Goal: Task Accomplishment & Management: Manage account settings

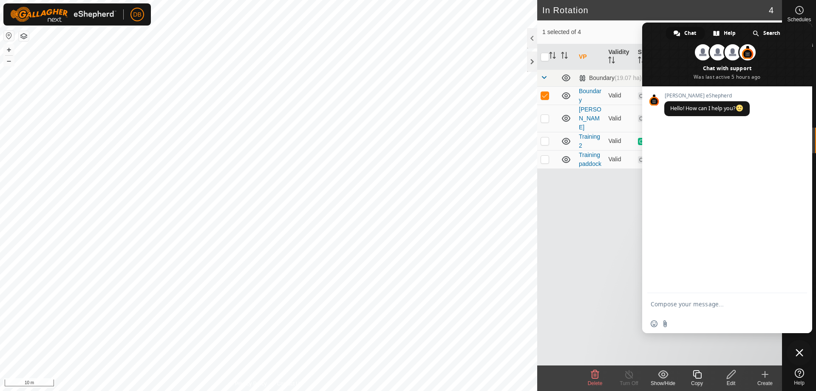
click at [798, 352] on span "Close chat" at bounding box center [800, 353] width 8 height 8
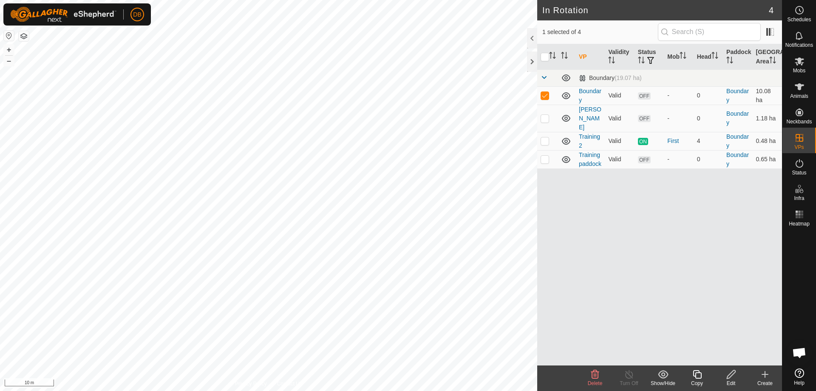
click at [616, 216] on div "VP Validity Status Mob Head Paddock Grazing Area Boundary (19.07 ha) Boundary V…" at bounding box center [659, 204] width 245 height 321
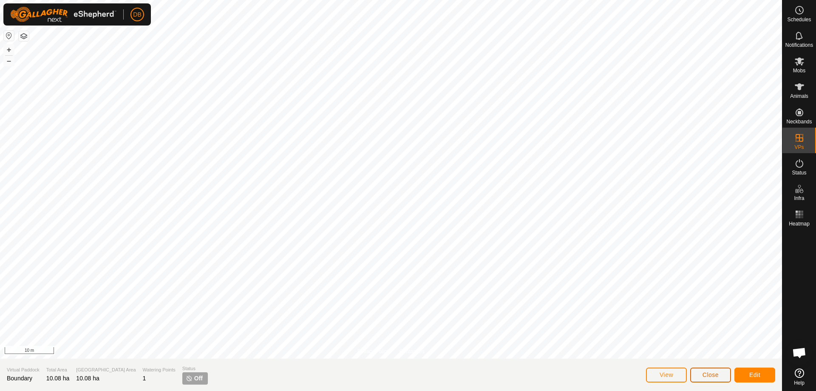
click at [718, 378] on span "Close" at bounding box center [711, 374] width 16 height 7
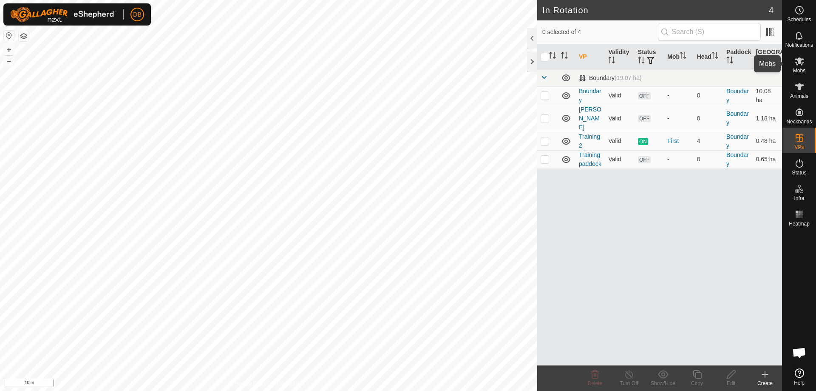
click at [797, 68] on span "Mobs" at bounding box center [799, 70] width 12 height 5
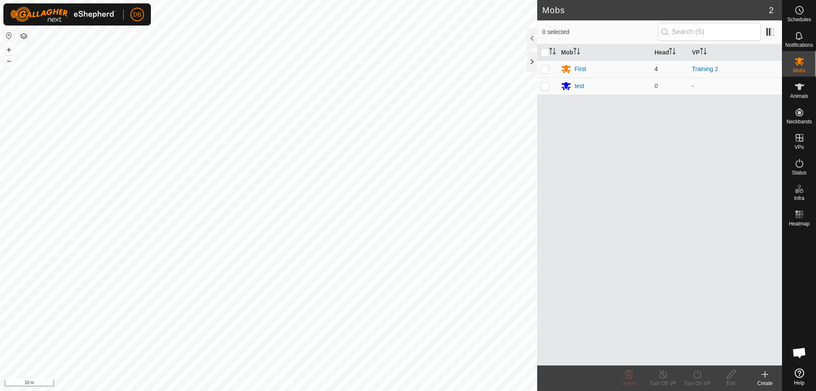
click at [545, 71] on p-checkbox at bounding box center [545, 68] width 9 height 7
checkbox input "true"
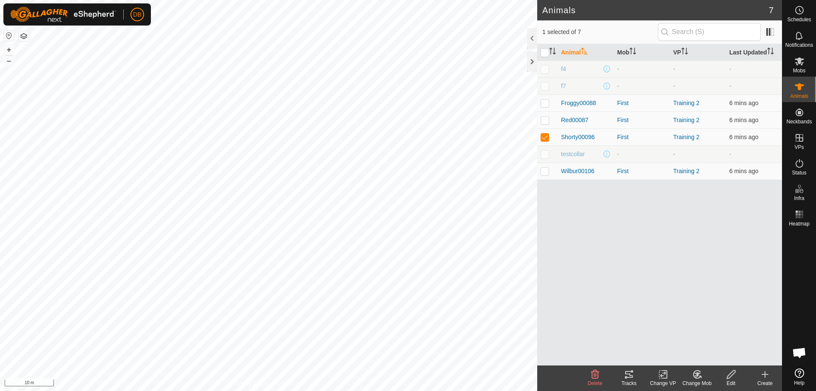
click at [628, 370] on icon at bounding box center [629, 374] width 10 height 10
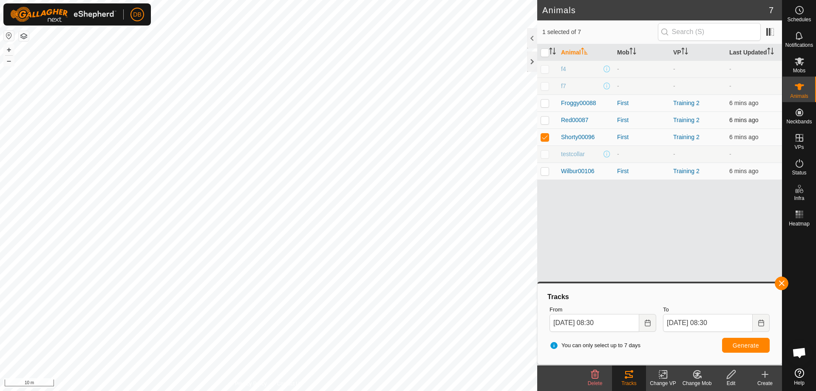
click at [543, 119] on p-checkbox at bounding box center [545, 119] width 9 height 7
checkbox input "true"
click at [543, 105] on p-checkbox at bounding box center [545, 102] width 9 height 7
checkbox input "true"
click at [542, 168] on p-checkbox at bounding box center [545, 171] width 9 height 7
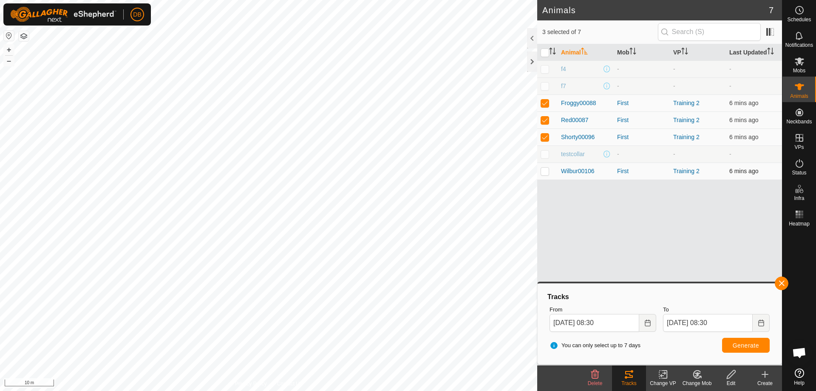
checkbox input "true"
click at [648, 324] on icon "Choose Date" at bounding box center [648, 322] width 7 height 7
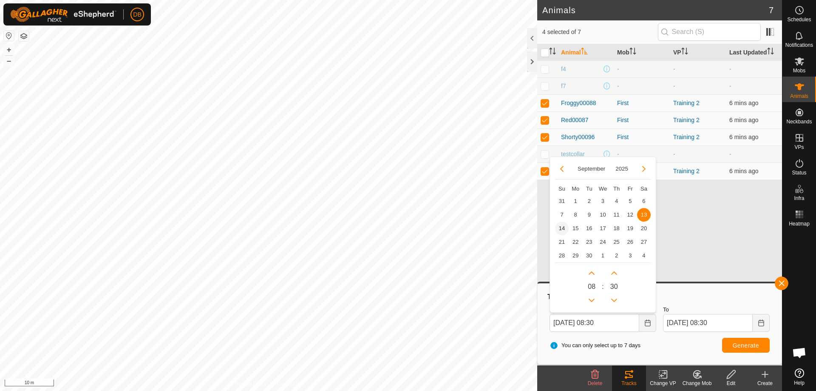
click at [562, 229] on span "14" at bounding box center [562, 229] width 14 height 14
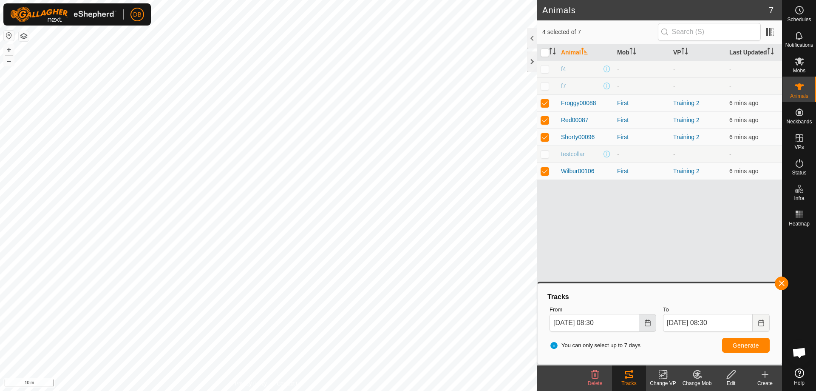
click at [646, 325] on icon "Choose Date" at bounding box center [648, 322] width 7 height 7
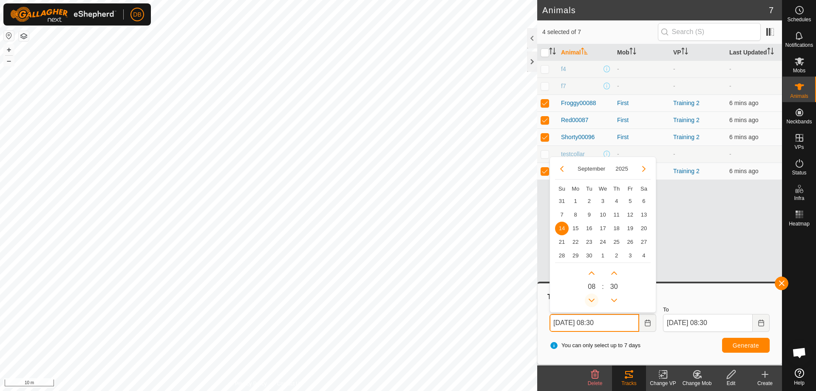
click at [590, 301] on button "Previous Hour" at bounding box center [592, 300] width 14 height 14
click at [590, 298] on button "Previous Hour" at bounding box center [592, 300] width 14 height 14
type input "14 Sep, 2025 06:30"
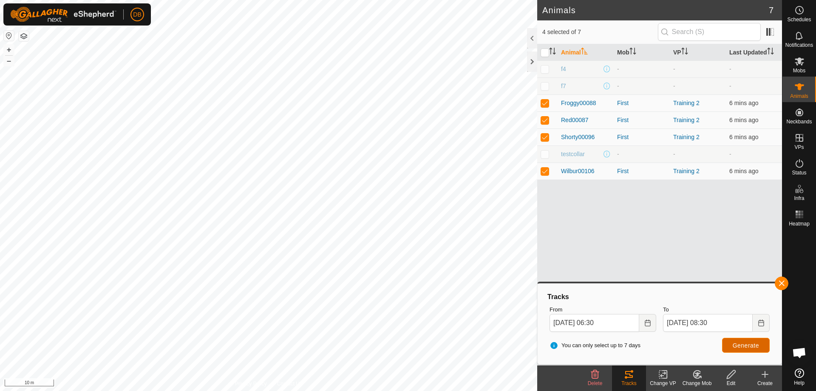
click at [736, 344] on span "Generate" at bounding box center [746, 345] width 26 height 7
click at [543, 171] on p-checkbox at bounding box center [545, 171] width 9 height 7
checkbox input "false"
click at [544, 137] on p-checkbox at bounding box center [545, 136] width 9 height 7
checkbox input "false"
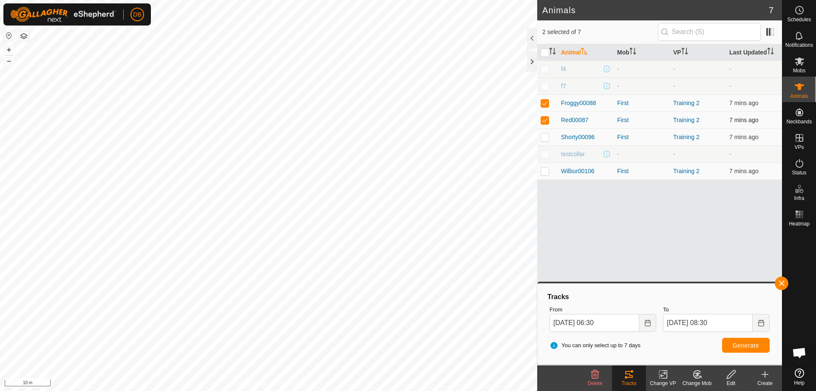
click at [543, 118] on p-checkbox at bounding box center [545, 119] width 9 height 7
checkbox input "false"
click at [543, 103] on p-checkbox at bounding box center [545, 102] width 9 height 7
checkbox input "false"
click at [545, 119] on p-checkbox at bounding box center [545, 119] width 9 height 7
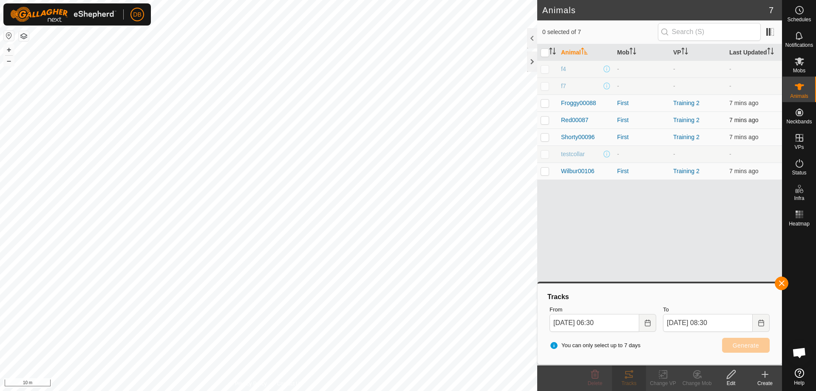
checkbox input "true"
click at [734, 344] on span "Generate" at bounding box center [746, 345] width 26 height 7
click at [545, 139] on p-checkbox at bounding box center [545, 136] width 9 height 7
checkbox input "true"
click at [544, 121] on p-checkbox at bounding box center [545, 119] width 9 height 7
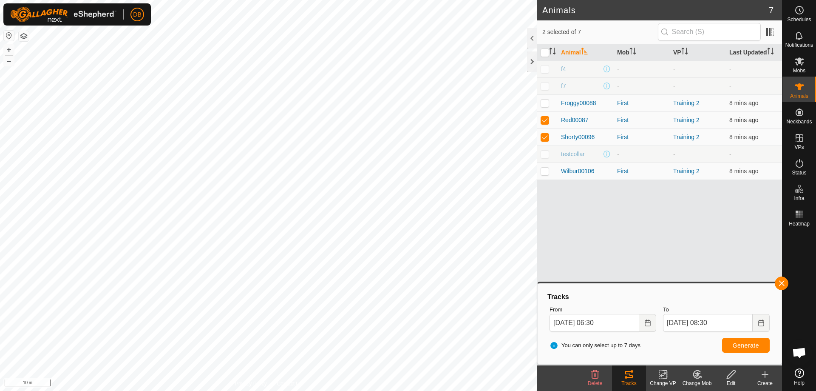
checkbox input "false"
click at [748, 348] on span "Generate" at bounding box center [746, 345] width 26 height 7
click at [802, 61] on icon at bounding box center [800, 61] width 10 height 10
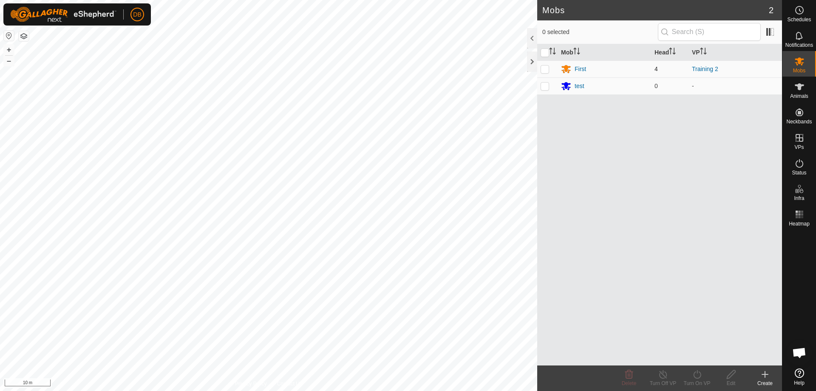
click at [546, 70] on p-checkbox at bounding box center [545, 68] width 9 height 7
checkbox input "true"
click at [697, 379] on div "Turn On VP" at bounding box center [697, 383] width 34 height 8
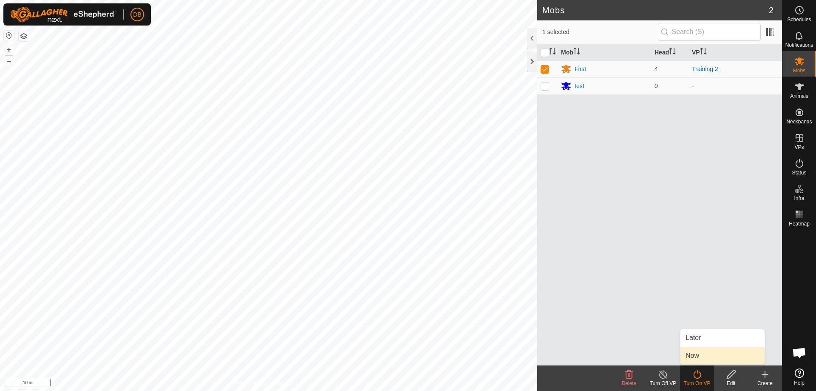
click at [697, 356] on link "Now" at bounding box center [723, 355] width 84 height 17
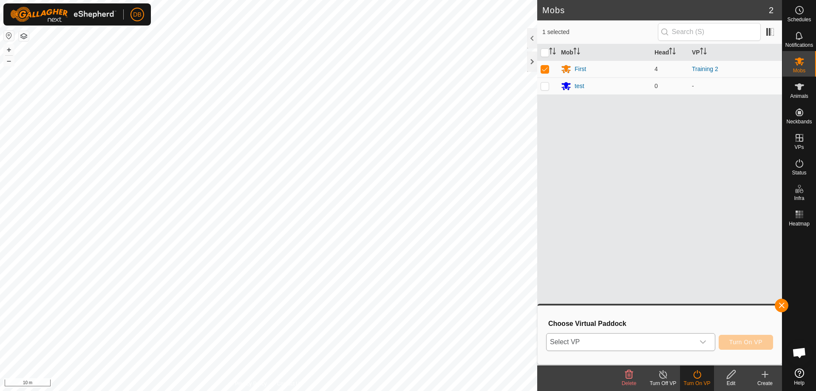
click at [702, 341] on icon "dropdown trigger" at bounding box center [703, 341] width 7 height 7
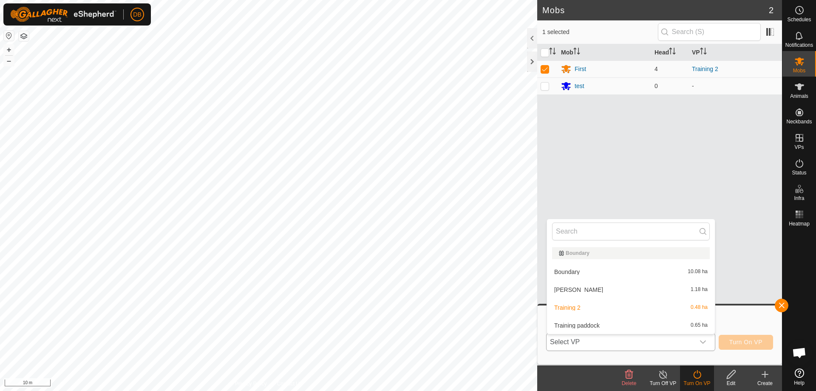
click at [574, 325] on li "Training paddock 0.65 ha" at bounding box center [631, 325] width 168 height 17
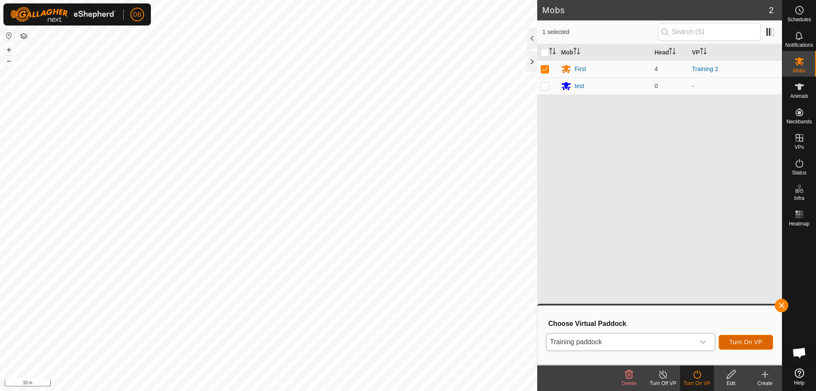
click at [750, 344] on span "Turn On VP" at bounding box center [746, 341] width 33 height 7
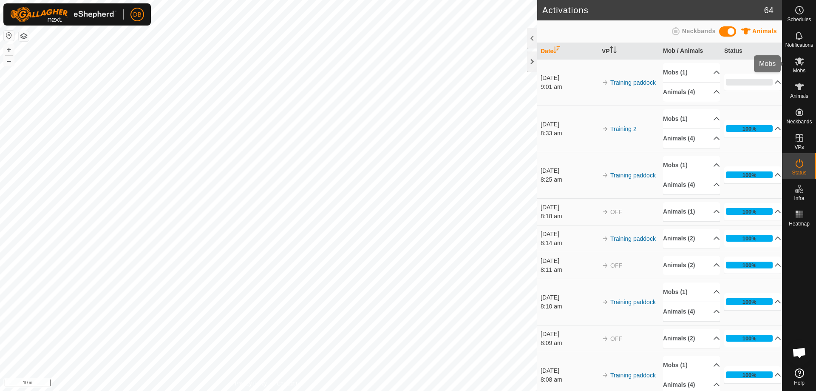
click at [799, 68] on span "Mobs" at bounding box center [799, 70] width 12 height 5
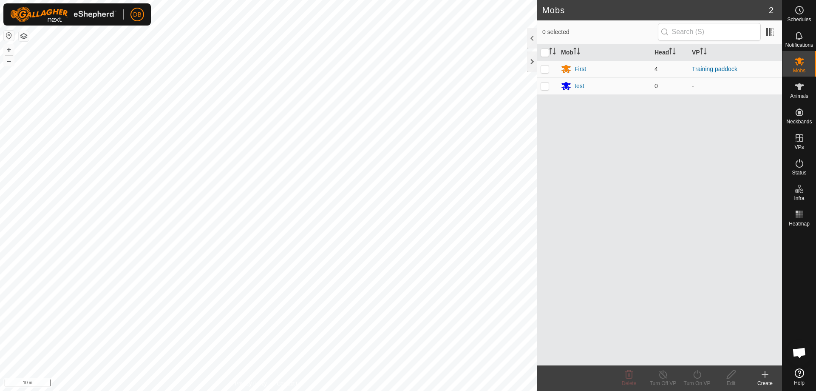
click at [547, 69] on p-checkbox at bounding box center [545, 68] width 9 height 7
checkbox input "true"
click at [797, 95] on span "Animals" at bounding box center [799, 96] width 18 height 5
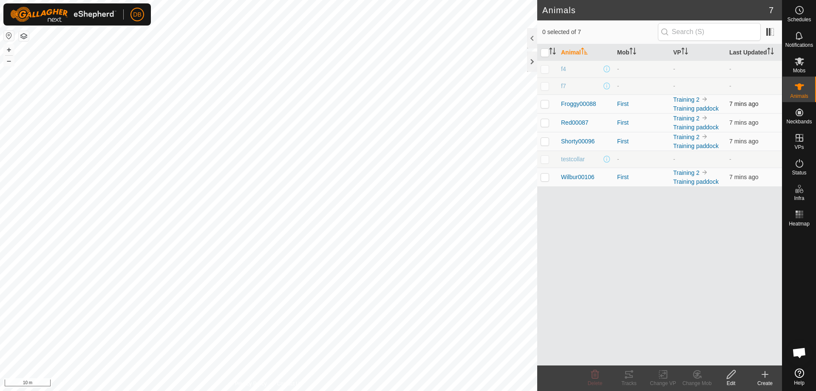
click at [542, 101] on p-checkbox at bounding box center [545, 103] width 9 height 7
checkbox input "true"
click at [632, 379] on div "Tracks" at bounding box center [629, 383] width 34 height 8
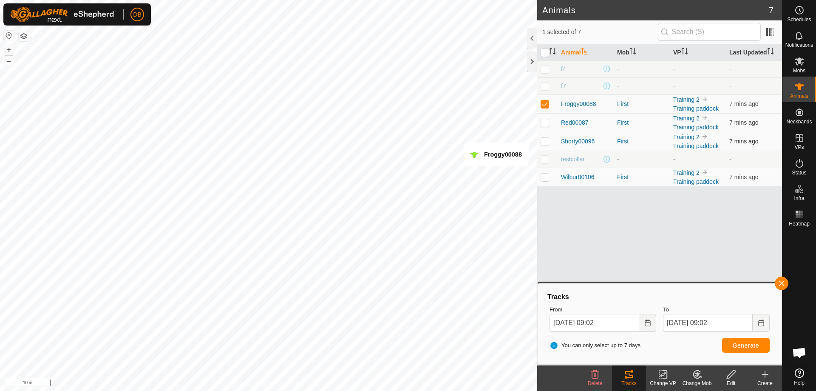
click at [545, 140] on p-checkbox at bounding box center [545, 141] width 9 height 7
click at [551, 139] on td at bounding box center [547, 141] width 20 height 19
checkbox input "false"
click at [741, 345] on span "Generate" at bounding box center [746, 345] width 26 height 7
click at [798, 43] on span "Notifications" at bounding box center [800, 45] width 28 height 5
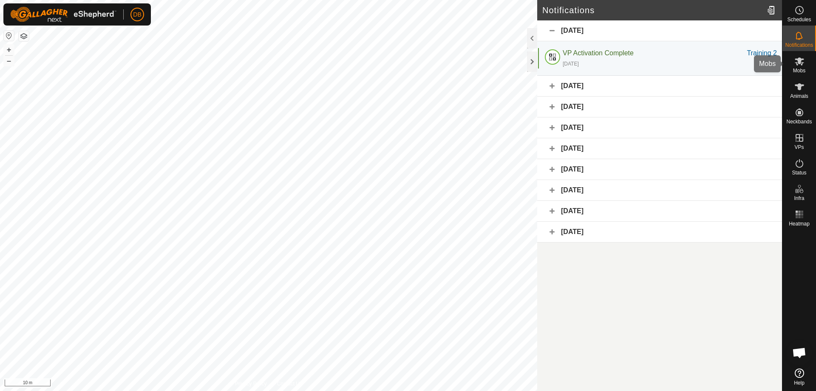
click at [797, 65] on icon at bounding box center [800, 61] width 10 height 10
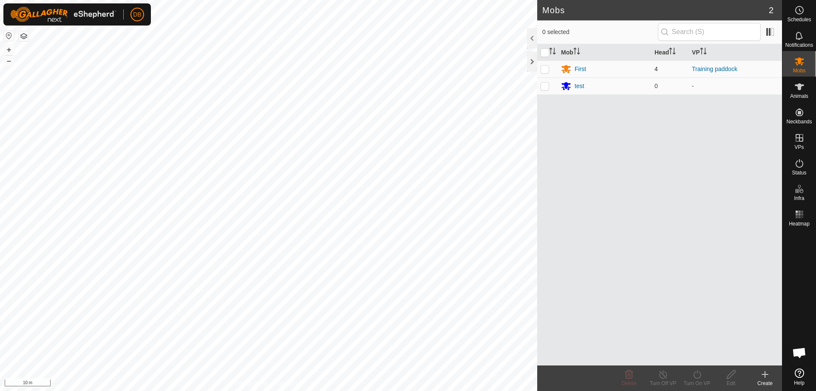
click at [547, 68] on p-checkbox at bounding box center [545, 68] width 9 height 7
checkbox input "true"
click at [573, 68] on div "First" at bounding box center [604, 69] width 87 height 10
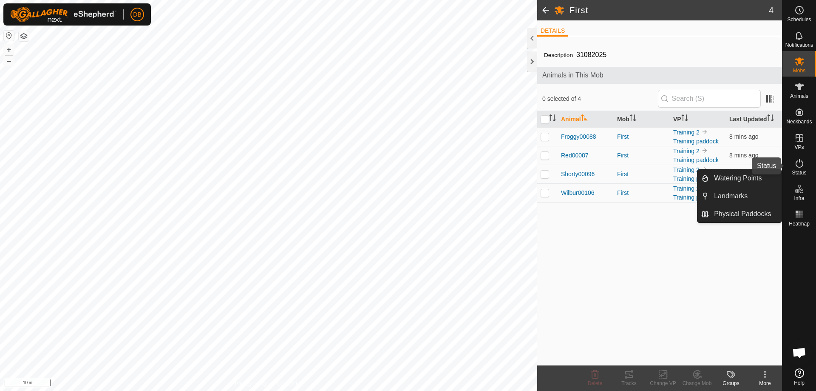
click at [800, 165] on icon at bounding box center [800, 163] width 10 height 10
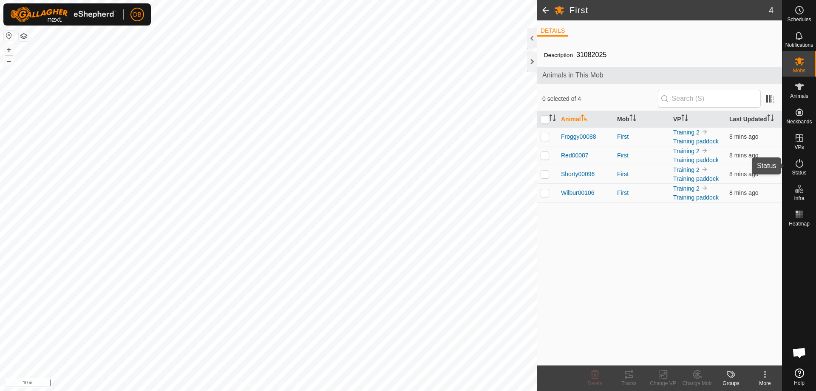
click at [800, 165] on icon at bounding box center [800, 163] width 10 height 10
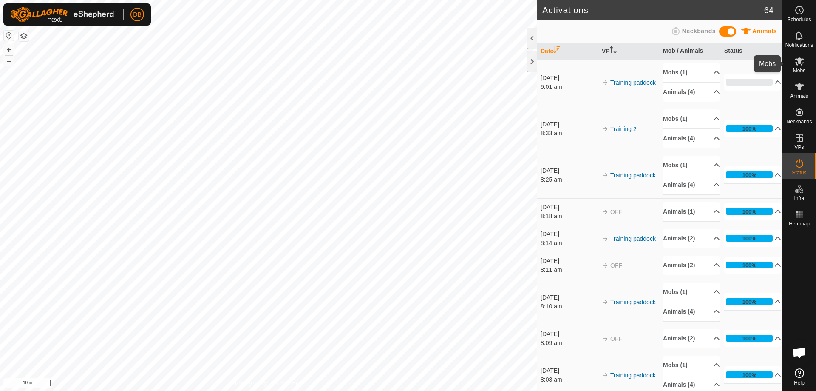
click at [801, 65] on icon at bounding box center [799, 61] width 9 height 8
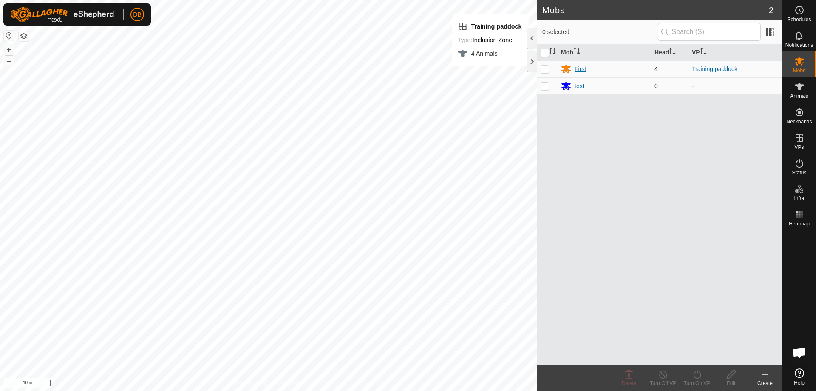
click at [582, 69] on div "First" at bounding box center [580, 69] width 11 height 9
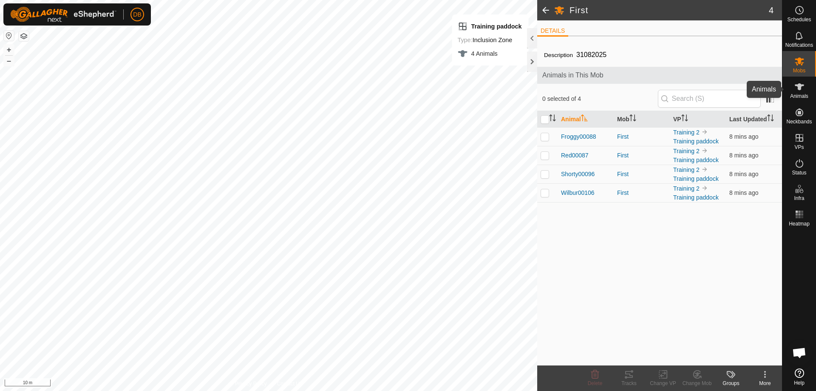
click at [799, 89] on icon at bounding box center [799, 86] width 9 height 7
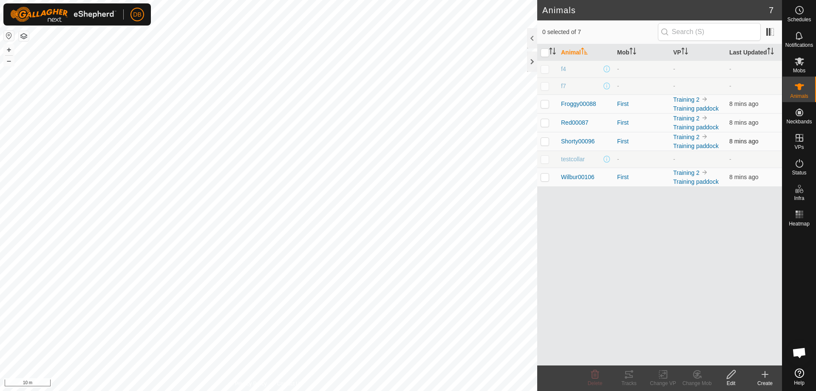
click at [542, 140] on p-checkbox at bounding box center [545, 141] width 9 height 7
checkbox input "true"
click at [633, 379] on icon at bounding box center [629, 374] width 10 height 10
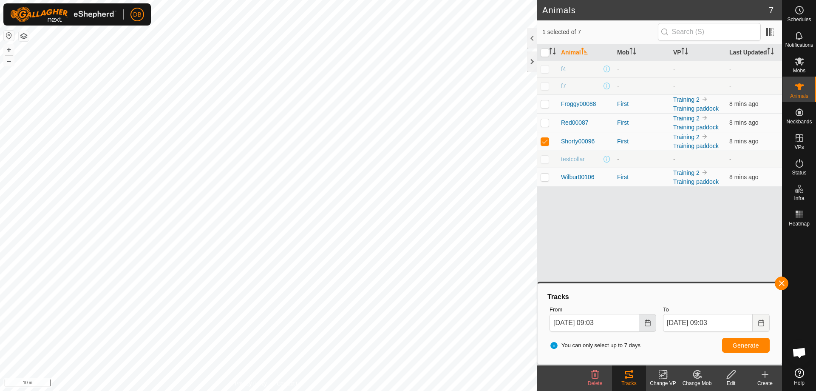
click at [648, 321] on icon "Choose Date" at bounding box center [648, 322] width 7 height 7
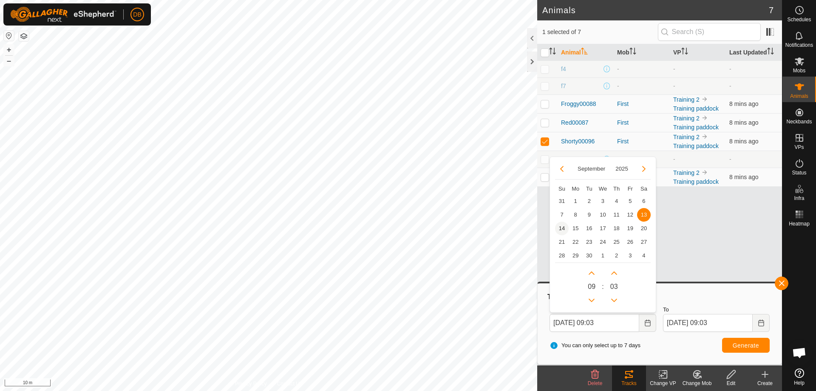
click at [559, 227] on span "14" at bounding box center [562, 229] width 14 height 14
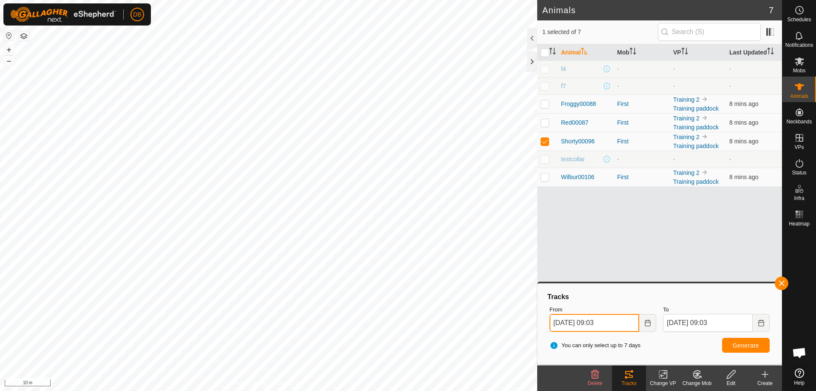
click at [600, 320] on input "14 Sep, 2025 09:03" at bounding box center [595, 323] width 90 height 18
type input "14 Sep, 2025 06:03"
click at [737, 343] on span "Generate" at bounding box center [746, 345] width 26 height 7
click at [544, 175] on p-checkbox at bounding box center [545, 176] width 9 height 7
checkbox input "true"
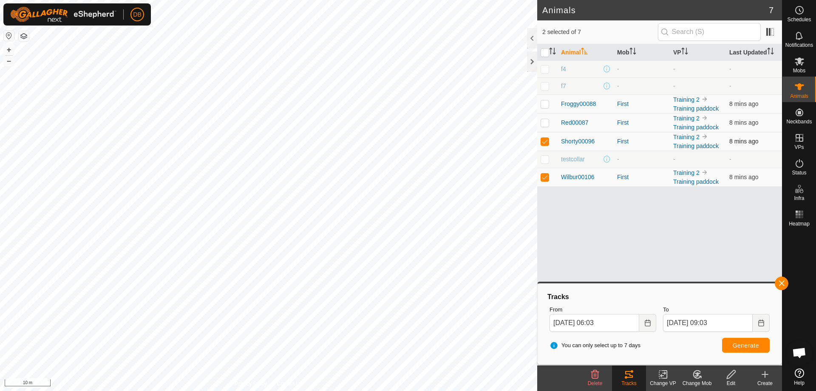
click at [545, 141] on p-checkbox at bounding box center [545, 141] width 9 height 7
checkbox input "false"
click at [741, 346] on span "Generate" at bounding box center [746, 345] width 26 height 7
click at [544, 122] on p-checkbox at bounding box center [545, 122] width 9 height 7
checkbox input "true"
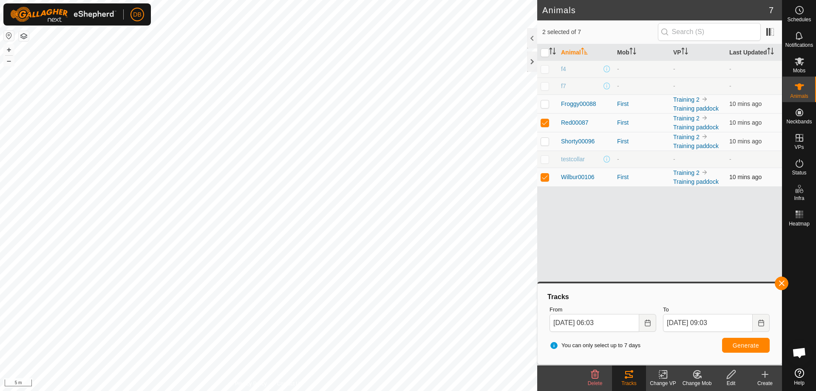
click at [545, 176] on p-checkbox at bounding box center [545, 176] width 9 height 7
click at [740, 342] on span "Generate" at bounding box center [746, 345] width 26 height 7
click at [546, 175] on p-checkbox at bounding box center [545, 176] width 9 height 7
checkbox input "true"
click at [751, 345] on span "Generate" at bounding box center [746, 345] width 26 height 7
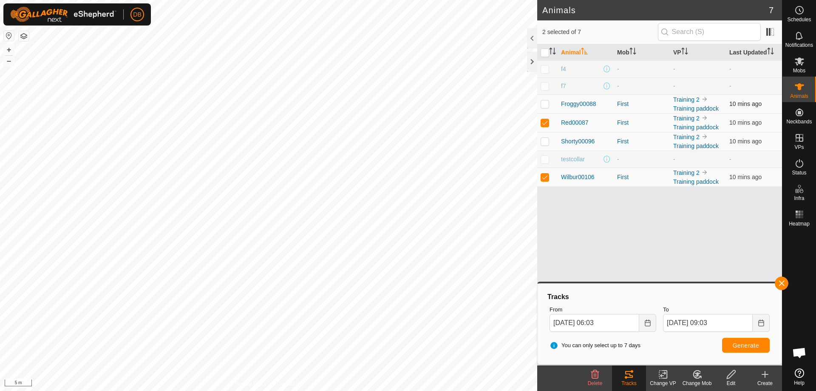
click at [545, 103] on p-checkbox at bounding box center [545, 103] width 9 height 7
checkbox input "true"
drag, startPoint x: 544, startPoint y: 122, endPoint x: 550, endPoint y: 159, distance: 37.8
click at [545, 125] on p-checkbox at bounding box center [545, 122] width 9 height 7
checkbox input "false"
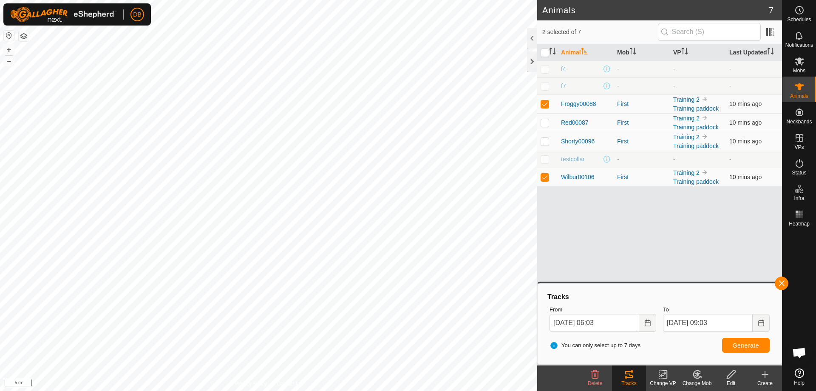
click at [545, 176] on p-checkbox at bounding box center [545, 176] width 9 height 7
click at [738, 346] on span "Generate" at bounding box center [746, 345] width 26 height 7
click at [545, 177] on p-checkbox at bounding box center [545, 176] width 9 height 7
checkbox input "true"
click at [545, 123] on p-checkbox at bounding box center [545, 122] width 9 height 7
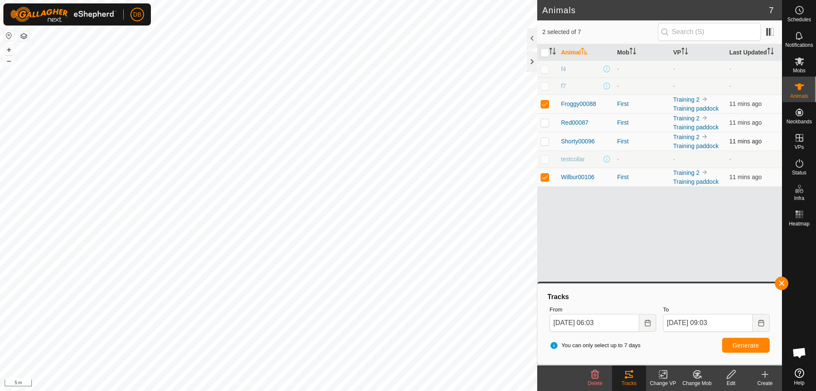
checkbox input "true"
drag, startPoint x: 545, startPoint y: 141, endPoint x: 548, endPoint y: 157, distance: 16.3
click at [545, 141] on p-checkbox at bounding box center [545, 141] width 9 height 7
checkbox input "true"
click at [734, 344] on span "Generate" at bounding box center [746, 345] width 26 height 7
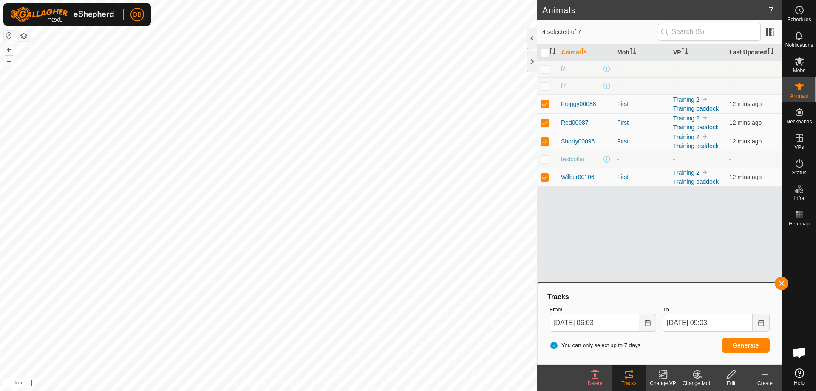
click at [544, 119] on td at bounding box center [547, 122] width 20 height 19
checkbox input "false"
click at [545, 142] on p-checkbox at bounding box center [545, 141] width 9 height 7
checkbox input "false"
click at [546, 176] on p-checkbox at bounding box center [545, 176] width 9 height 7
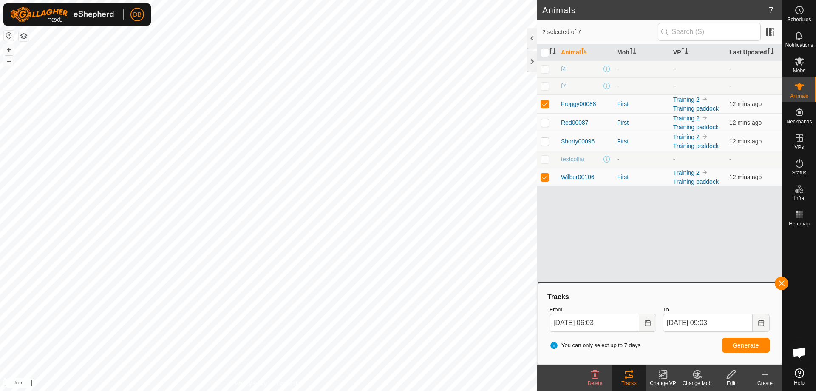
checkbox input "false"
click at [736, 344] on span "Generate" at bounding box center [746, 345] width 26 height 7
click at [650, 321] on icon "Choose Date" at bounding box center [648, 322] width 6 height 7
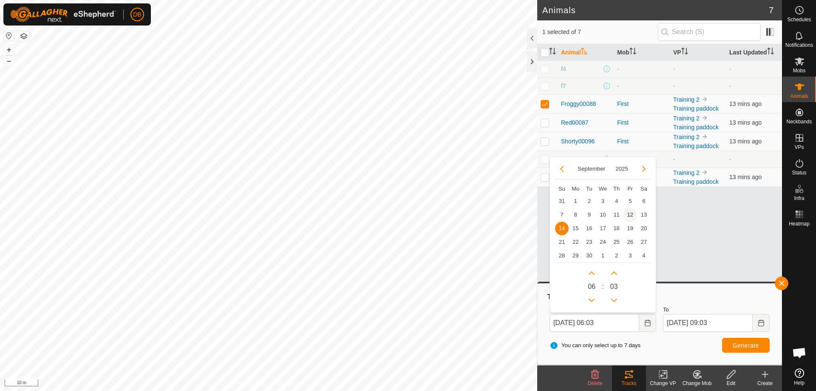
click at [630, 213] on span "12" at bounding box center [631, 215] width 14 height 14
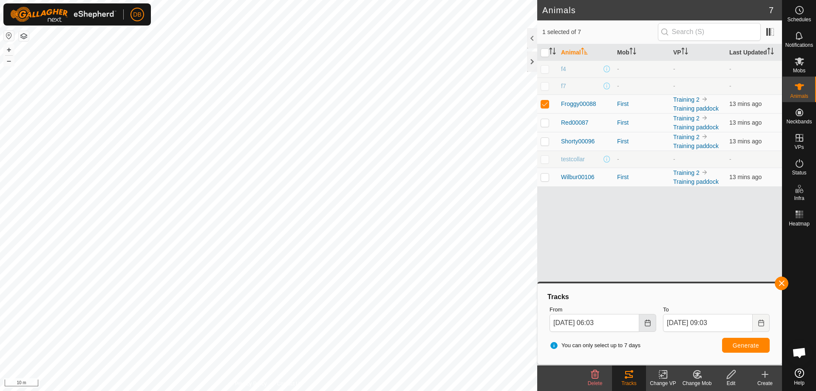
click at [649, 321] on icon "Choose Date" at bounding box center [648, 322] width 7 height 7
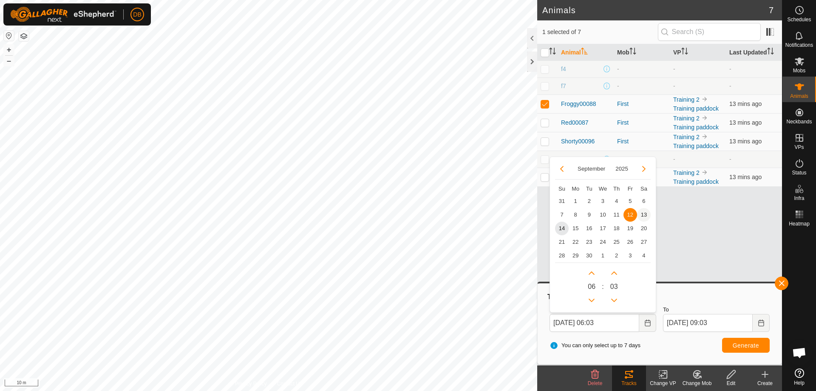
click at [645, 213] on span "13" at bounding box center [644, 215] width 14 height 14
type input "13 Sep, 2025 06:03"
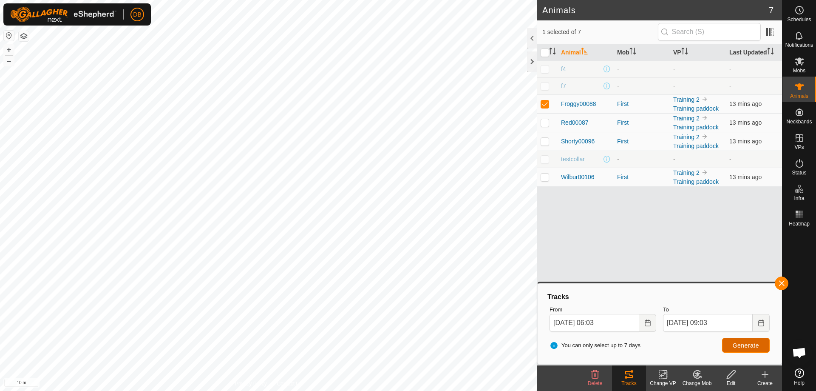
click at [750, 344] on span "Generate" at bounding box center [746, 345] width 26 height 7
click at [544, 122] on p-checkbox at bounding box center [545, 122] width 9 height 7
checkbox input "true"
click at [548, 105] on p-checkbox at bounding box center [545, 103] width 9 height 7
checkbox input "false"
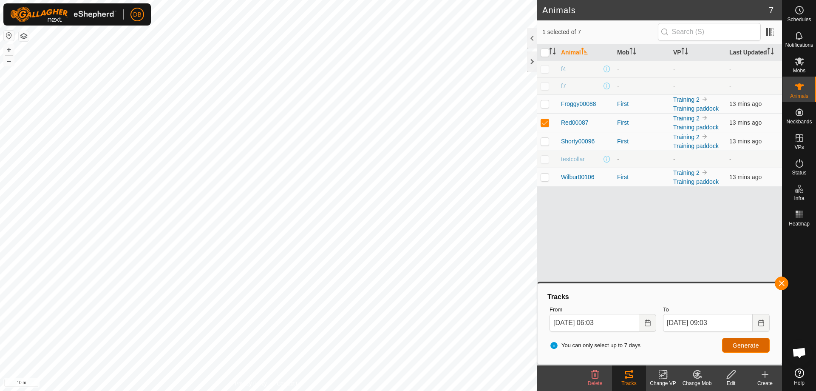
click at [730, 342] on button "Generate" at bounding box center [746, 345] width 48 height 15
click at [545, 141] on p-checkbox at bounding box center [545, 141] width 9 height 7
checkbox input "true"
click at [544, 121] on p-checkbox at bounding box center [545, 122] width 9 height 7
checkbox input "false"
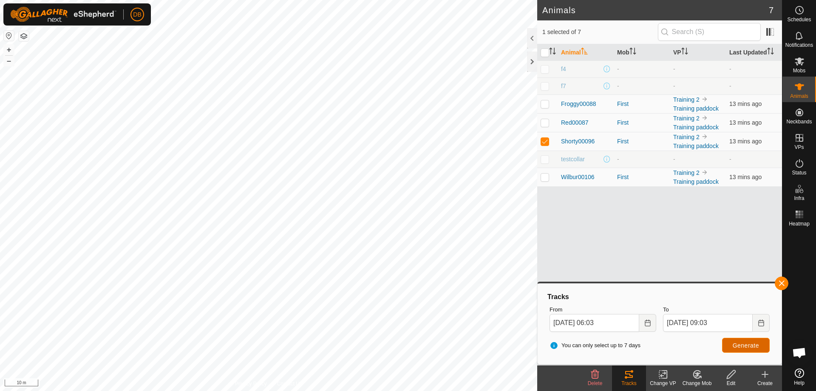
click at [738, 345] on span "Generate" at bounding box center [746, 345] width 26 height 7
click at [798, 164] on icon at bounding box center [800, 163] width 10 height 10
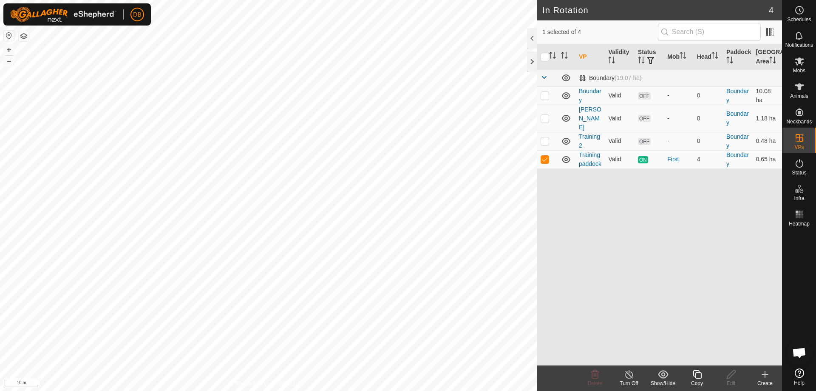
checkbox input "true"
checkbox input "false"
click at [545, 137] on p-checkbox at bounding box center [545, 140] width 9 height 7
checkbox input "true"
click at [547, 93] on p-checkbox at bounding box center [545, 95] width 9 height 7
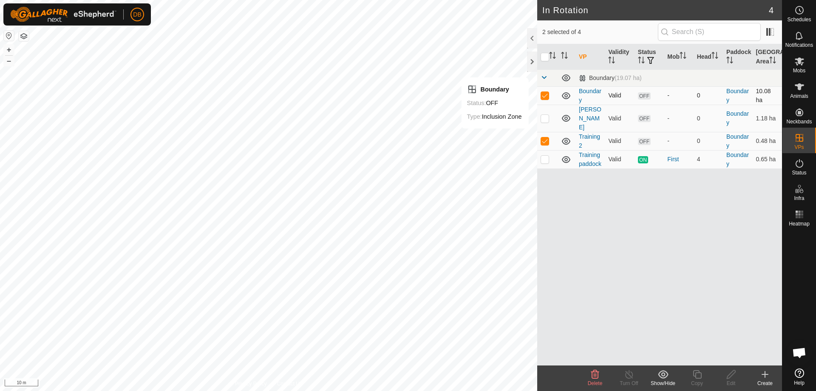
checkbox input "false"
click at [733, 374] on icon at bounding box center [731, 374] width 9 height 9
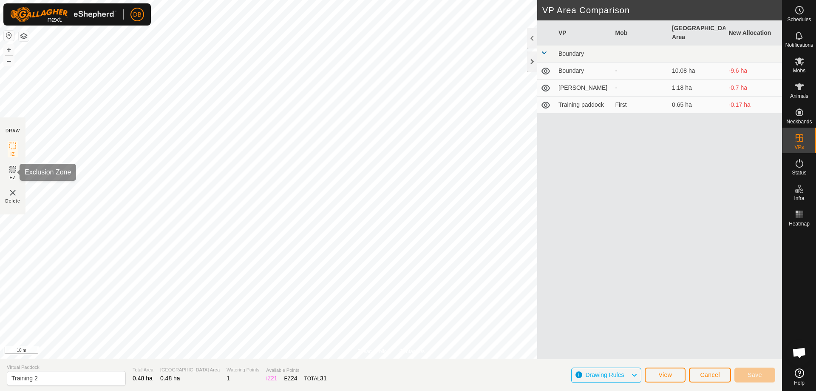
click at [10, 168] on icon at bounding box center [12, 169] width 5 height 5
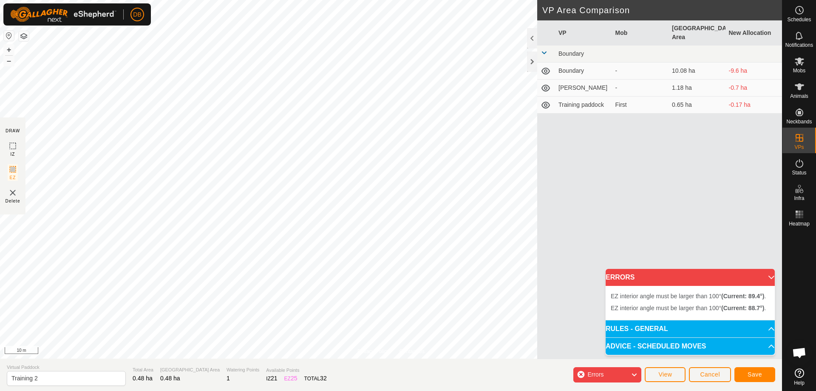
click at [11, 193] on img at bounding box center [13, 192] width 10 height 10
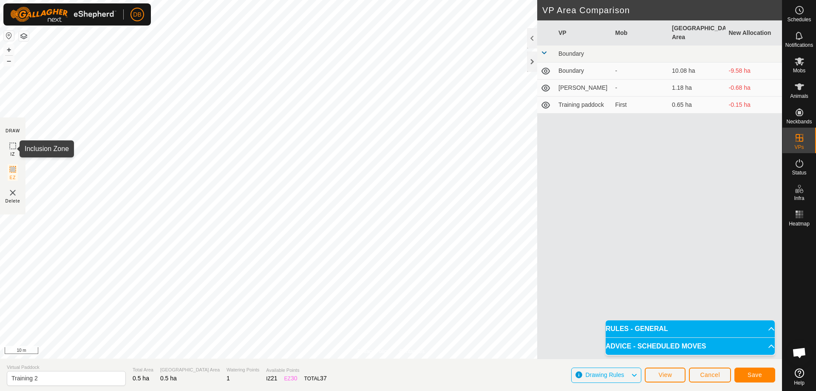
click at [10, 147] on icon at bounding box center [13, 146] width 10 height 10
click at [759, 377] on span "Save" at bounding box center [755, 374] width 14 height 7
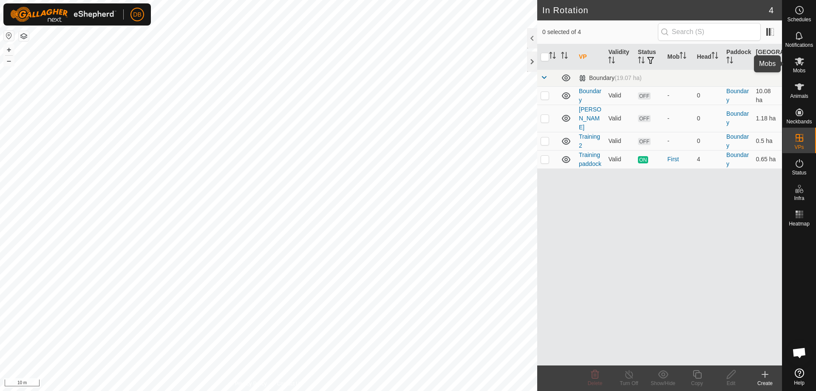
click at [801, 63] on icon at bounding box center [800, 61] width 10 height 10
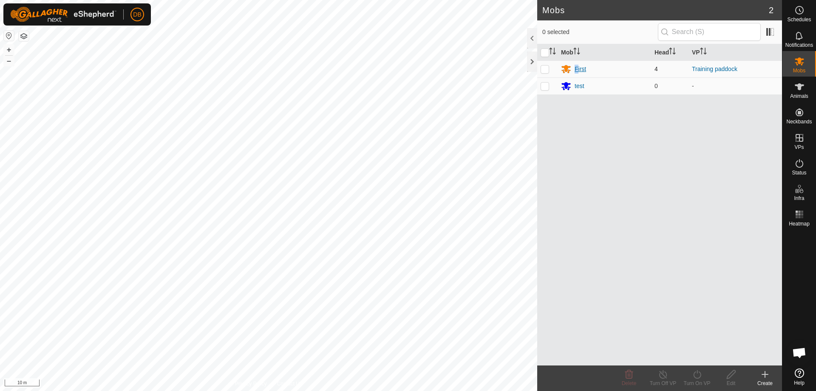
click at [577, 69] on div "First" at bounding box center [580, 69] width 11 height 9
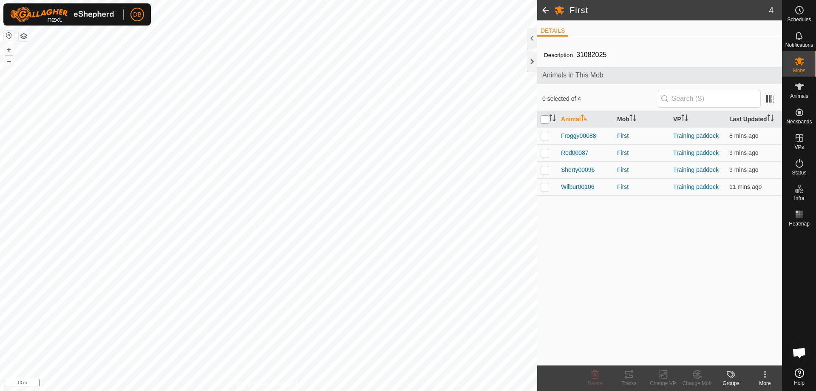
click at [545, 120] on input "checkbox" at bounding box center [545, 119] width 9 height 9
checkbox input "true"
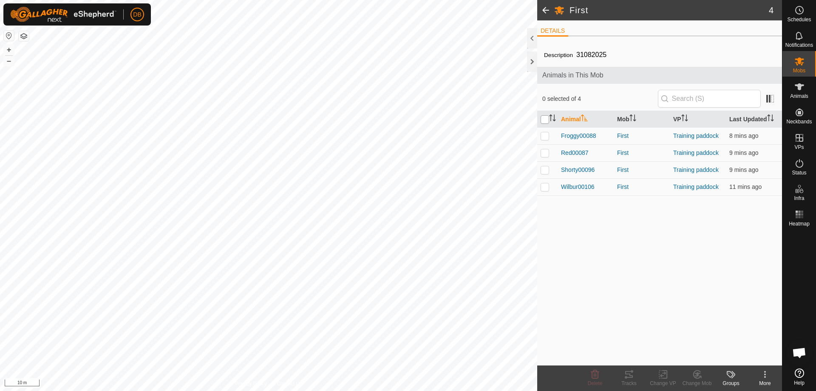
checkbox input "true"
click at [665, 377] on icon at bounding box center [663, 374] width 11 height 10
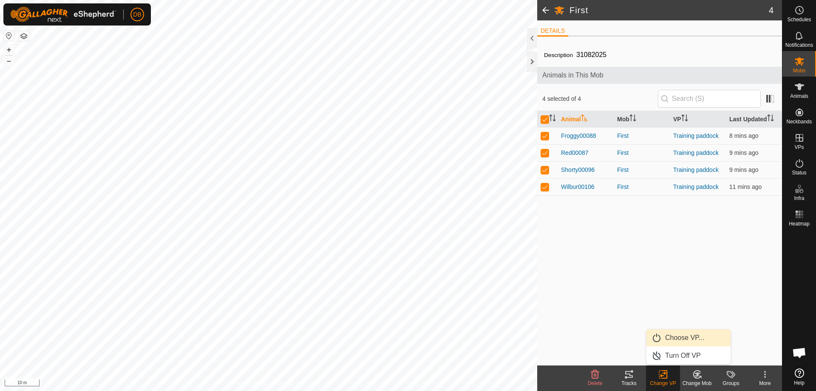
click at [682, 338] on link "Choose VP..." at bounding box center [689, 337] width 84 height 17
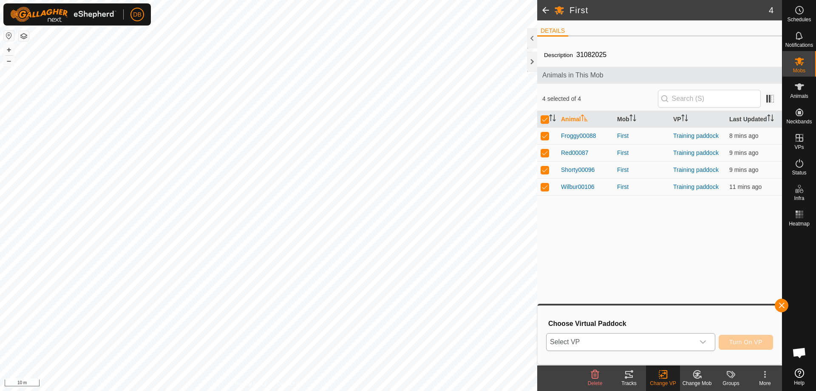
click at [703, 341] on icon "dropdown trigger" at bounding box center [703, 341] width 7 height 7
click at [598, 309] on li "Training 2 0.5 ha" at bounding box center [631, 307] width 168 height 17
click at [751, 342] on span "Turn On VP" at bounding box center [746, 341] width 33 height 7
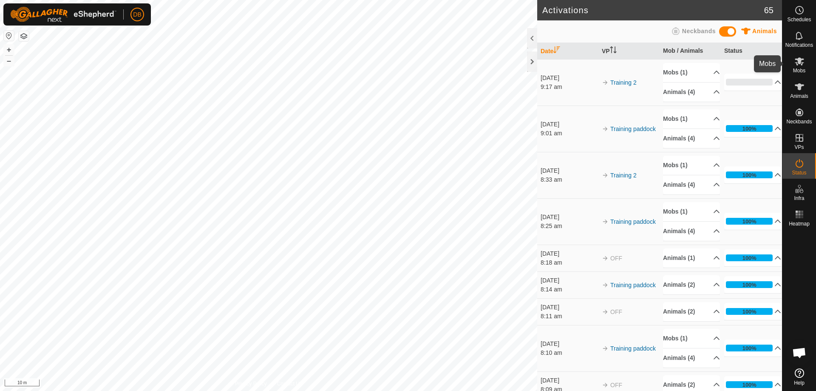
click at [796, 66] on icon at bounding box center [800, 61] width 10 height 10
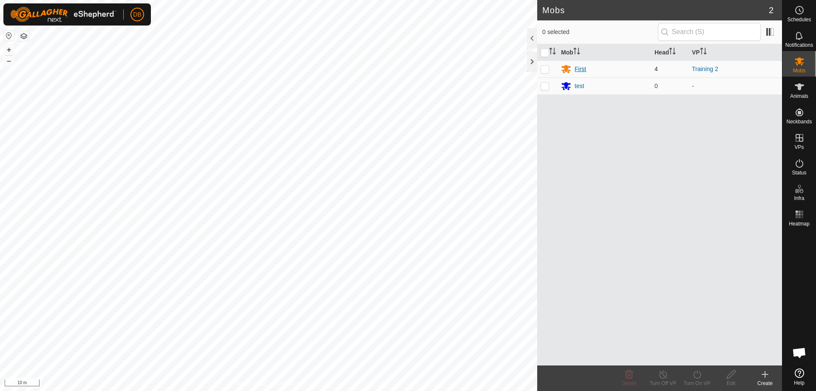
click at [580, 69] on div "First" at bounding box center [580, 69] width 11 height 9
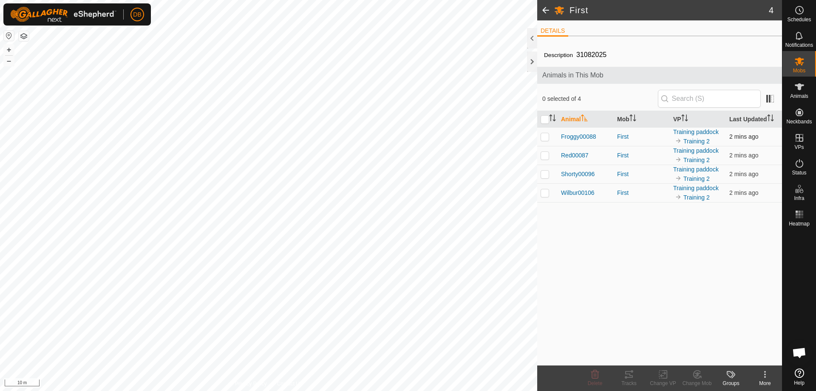
click at [547, 138] on p-checkbox at bounding box center [545, 136] width 9 height 7
checkbox input "true"
click at [628, 376] on icon at bounding box center [629, 374] width 10 height 10
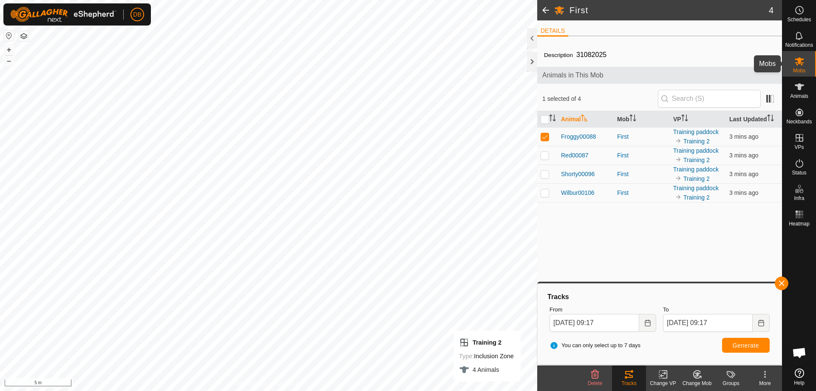
click at [803, 64] on icon at bounding box center [800, 61] width 10 height 10
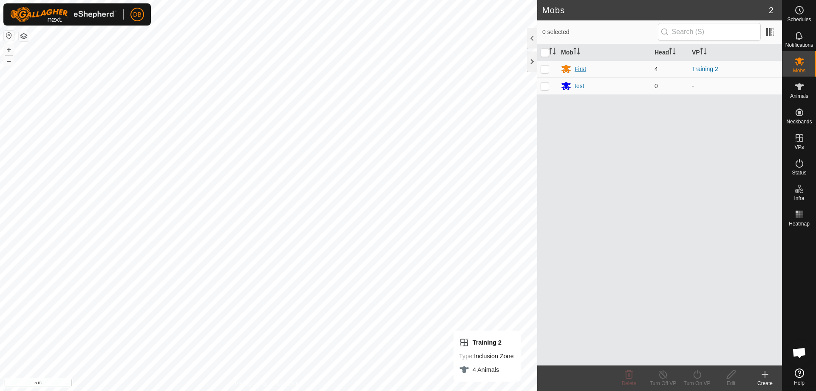
click at [581, 68] on div "First" at bounding box center [580, 69] width 11 height 9
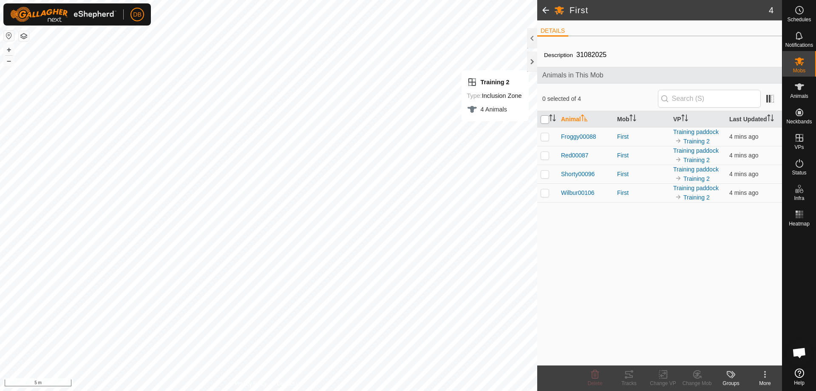
click at [546, 120] on input "checkbox" at bounding box center [545, 119] width 9 height 9
checkbox input "true"
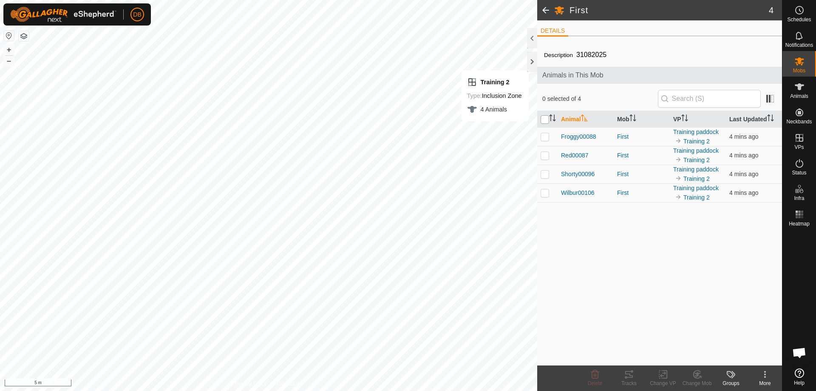
checkbox input "true"
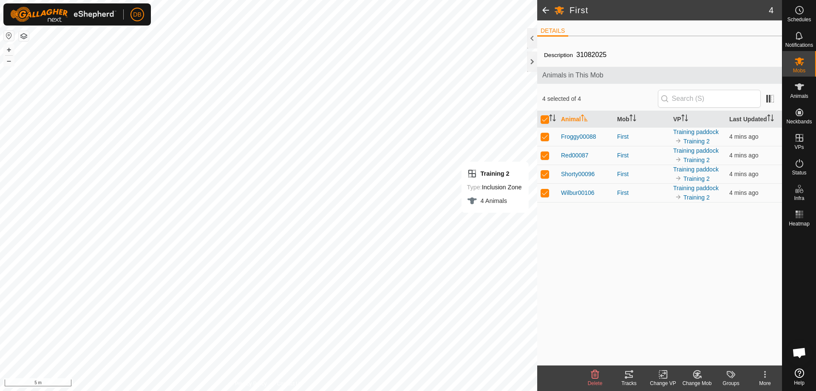
click at [665, 380] on div "Change VP" at bounding box center [663, 383] width 34 height 8
click at [676, 338] on link "Choose VP..." at bounding box center [689, 337] width 84 height 17
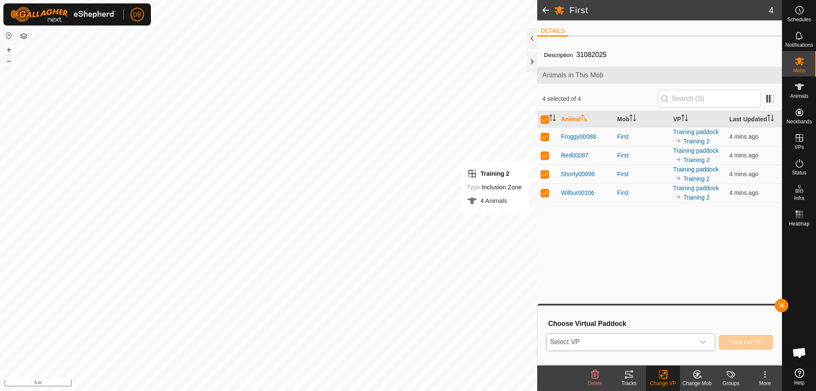
click at [702, 340] on icon "dropdown trigger" at bounding box center [703, 341] width 7 height 7
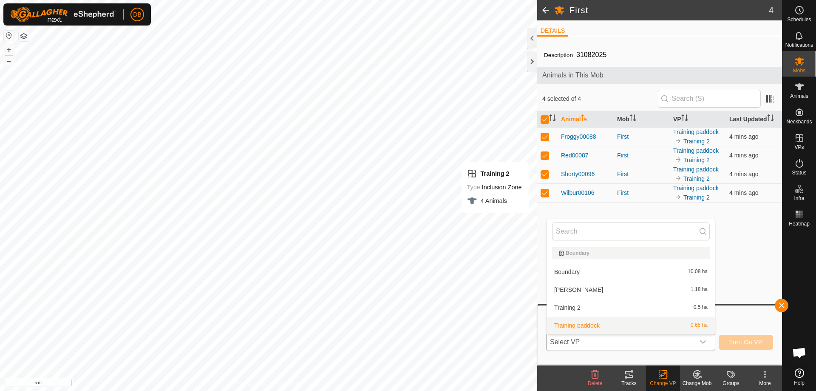
click at [583, 326] on li "Training paddock 0.65 ha" at bounding box center [631, 325] width 168 height 17
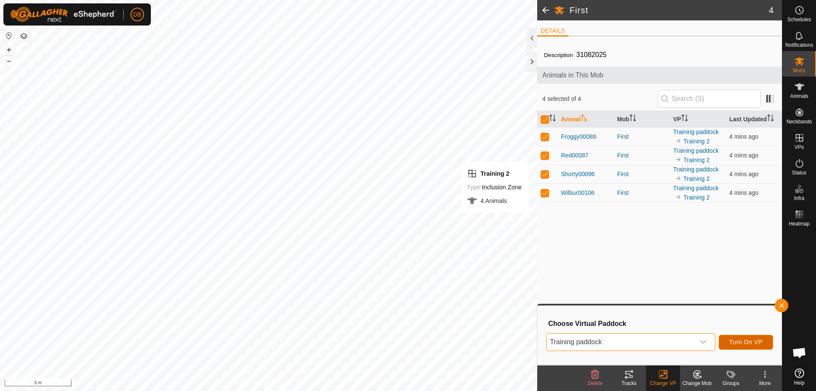
click at [747, 342] on span "Turn On VP" at bounding box center [746, 341] width 33 height 7
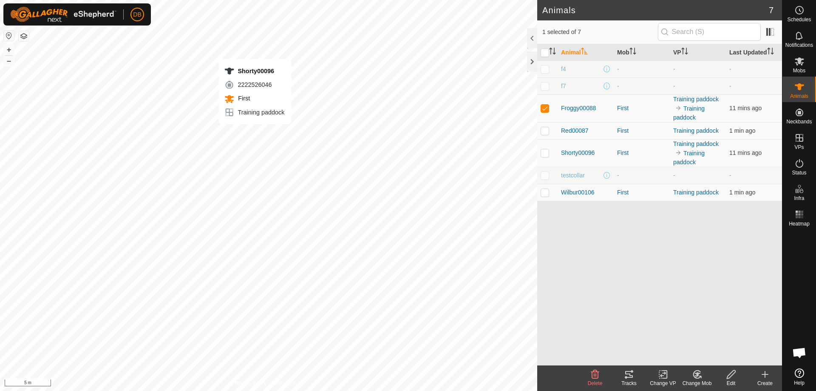
checkbox input "false"
checkbox input "true"
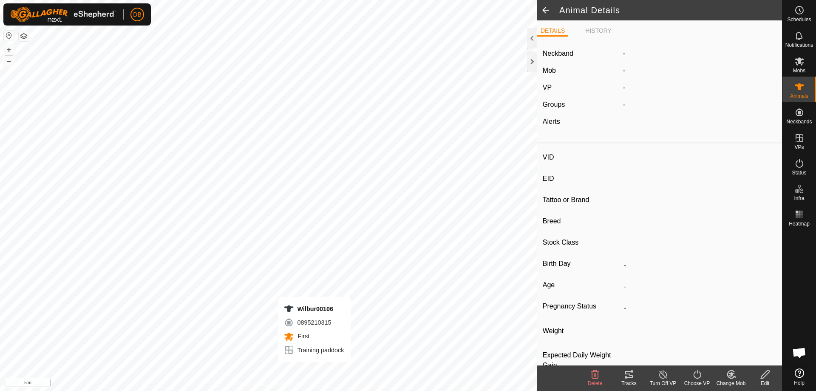
type input "Wilbur00106"
type input "-"
type input "Red Pole"
type input "-"
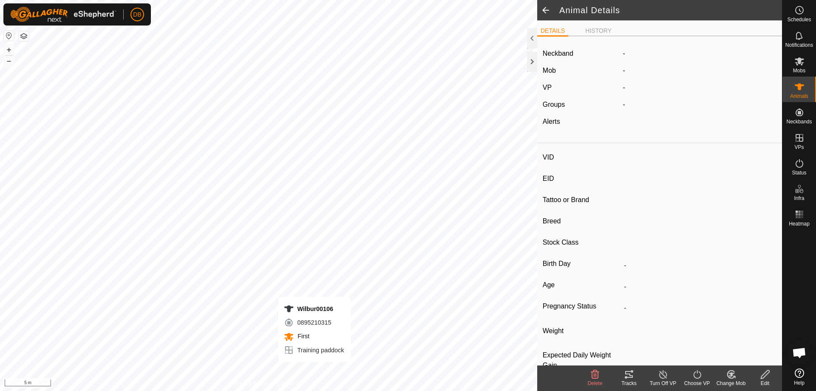
type input "0 kg"
type input "-"
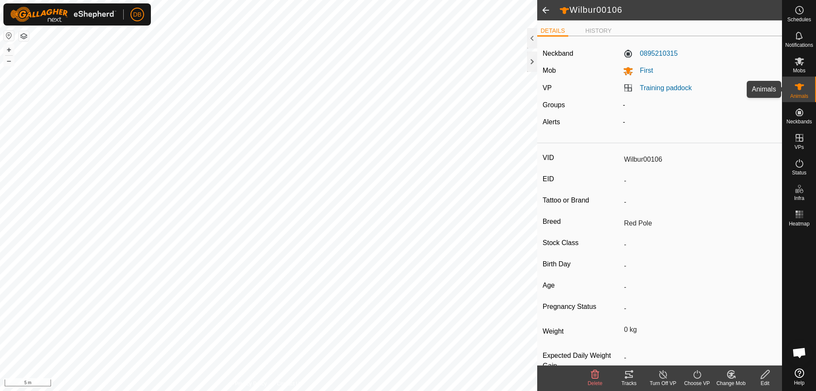
click at [800, 92] on es-animals-svg-icon at bounding box center [799, 87] width 15 height 14
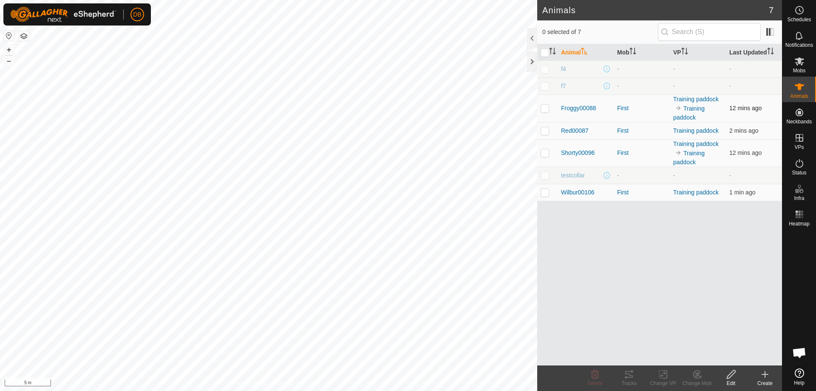
click at [544, 110] on p-checkbox at bounding box center [545, 108] width 9 height 7
checkbox input "true"
click at [546, 130] on p-checkbox at bounding box center [545, 130] width 9 height 7
checkbox input "true"
click at [543, 152] on p-checkbox at bounding box center [545, 152] width 9 height 7
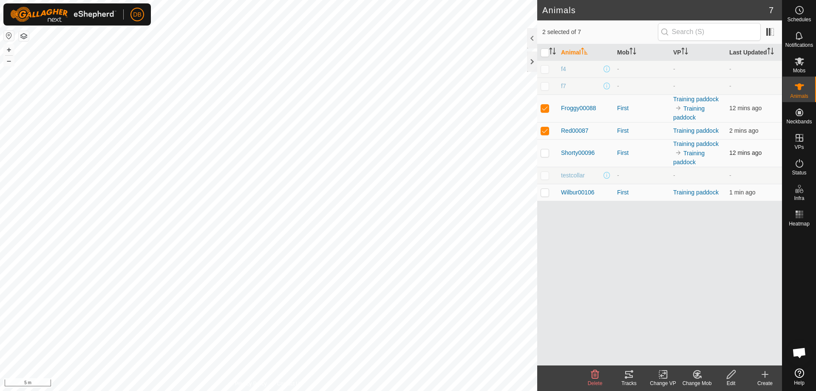
checkbox input "true"
drag, startPoint x: 544, startPoint y: 104, endPoint x: 543, endPoint y: 129, distance: 24.7
click at [544, 105] on td at bounding box center [547, 108] width 20 height 28
checkbox input "false"
click at [543, 129] on p-checkbox at bounding box center [545, 130] width 9 height 7
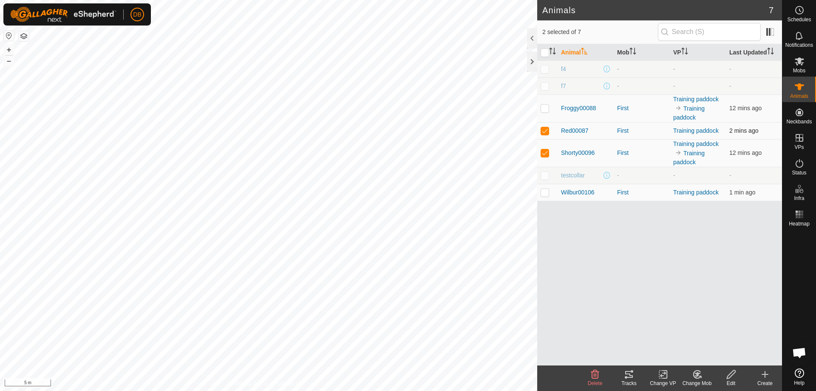
checkbox input "false"
click at [545, 190] on p-checkbox at bounding box center [545, 192] width 9 height 7
checkbox input "true"
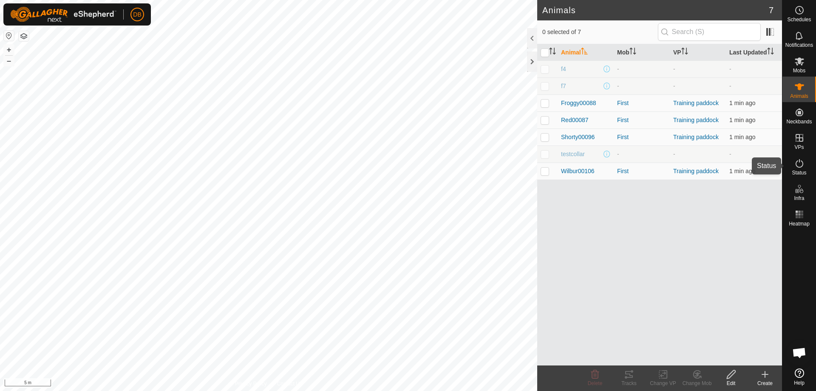
click at [798, 164] on icon at bounding box center [800, 163] width 10 height 10
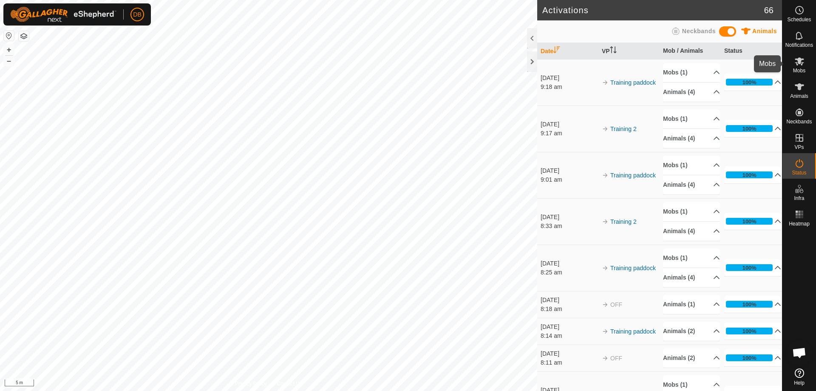
click at [802, 66] on icon at bounding box center [800, 61] width 10 height 10
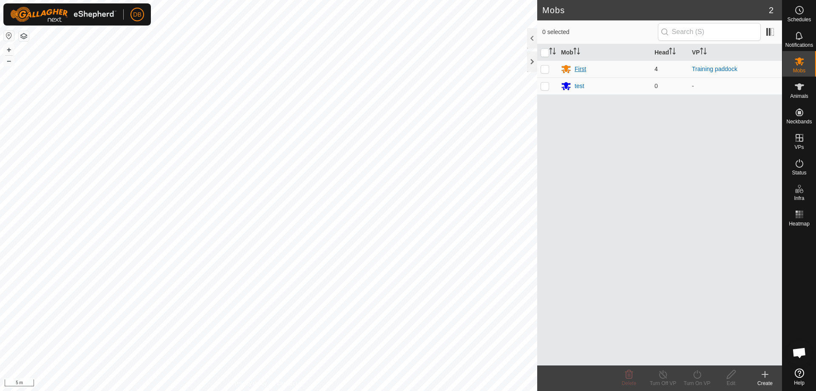
click at [581, 68] on div "First" at bounding box center [580, 69] width 11 height 9
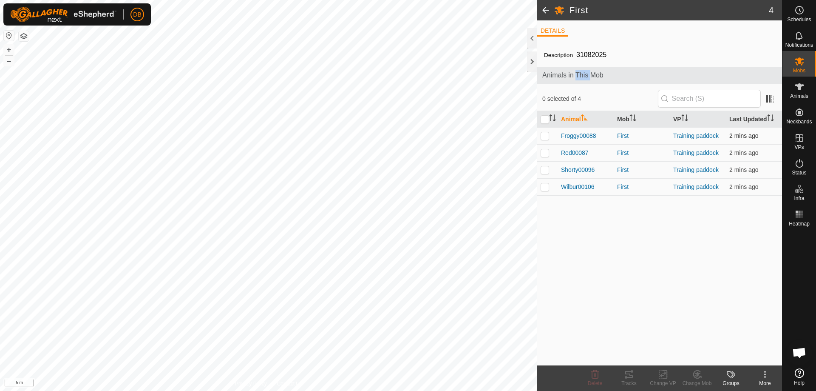
drag, startPoint x: 543, startPoint y: 119, endPoint x: 543, endPoint y: 134, distance: 15.7
click at [544, 119] on input "checkbox" at bounding box center [545, 119] width 9 height 9
checkbox input "true"
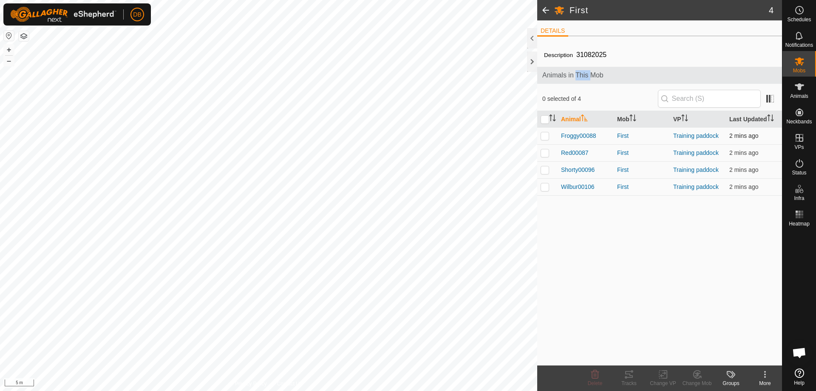
checkbox input "true"
click at [630, 378] on icon at bounding box center [629, 374] width 8 height 7
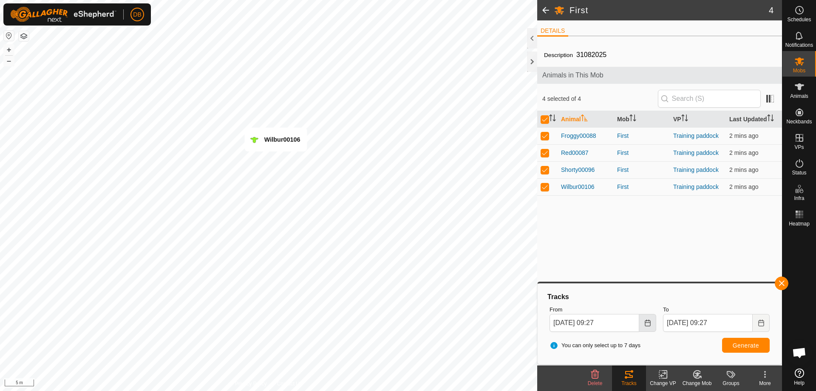
click at [647, 324] on icon "Choose Date" at bounding box center [648, 322] width 7 height 7
click at [562, 228] on span "14" at bounding box center [562, 229] width 14 height 14
click at [604, 321] on input "14 Sep, 2025 09:27" at bounding box center [595, 323] width 90 height 18
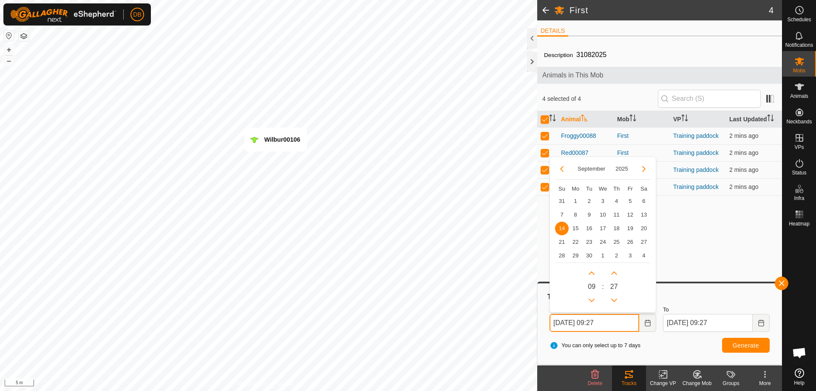
drag, startPoint x: 607, startPoint y: 324, endPoint x: 618, endPoint y: 321, distance: 11.3
click at [618, 321] on input "14 Sep, 2025 09:27" at bounding box center [595, 323] width 90 height 18
type input "14 Sep, 2025 09:00"
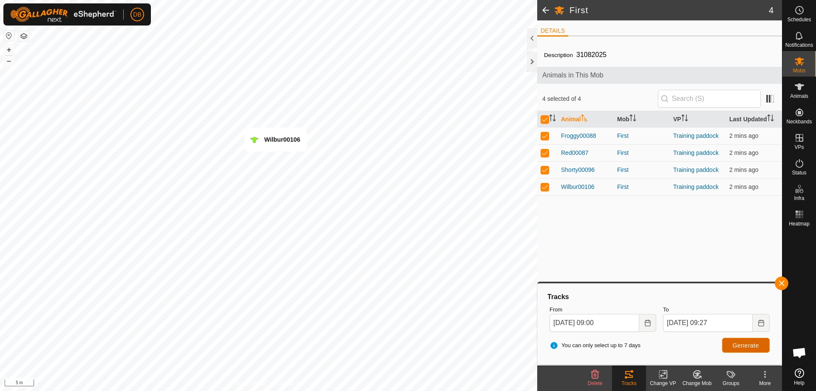
click at [744, 342] on span "Generate" at bounding box center [746, 345] width 26 height 7
click at [546, 135] on p-checkbox at bounding box center [545, 135] width 9 height 7
checkbox input "false"
drag, startPoint x: 544, startPoint y: 185, endPoint x: 543, endPoint y: 177, distance: 8.1
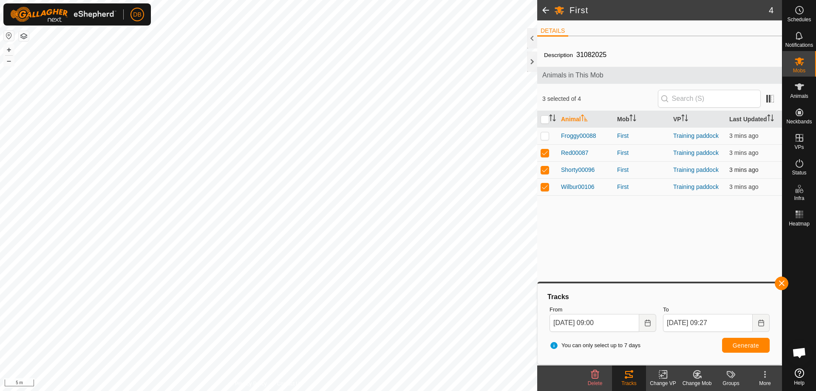
click at [544, 184] on p-checkbox at bounding box center [545, 186] width 9 height 7
checkbox input "false"
click at [542, 172] on p-checkbox at bounding box center [545, 169] width 9 height 7
checkbox input "false"
click at [730, 342] on button "Generate" at bounding box center [746, 345] width 48 height 15
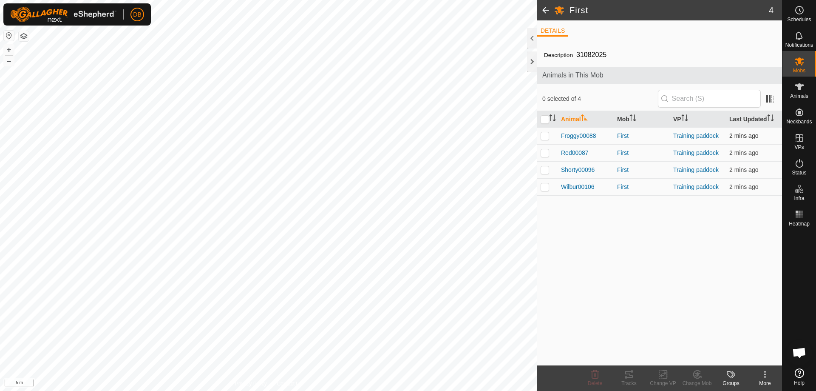
click at [544, 136] on p-checkbox at bounding box center [545, 135] width 9 height 7
checkbox input "true"
click at [545, 155] on p-checkbox at bounding box center [545, 152] width 9 height 7
checkbox input "true"
click at [543, 172] on p-checkbox at bounding box center [545, 169] width 9 height 7
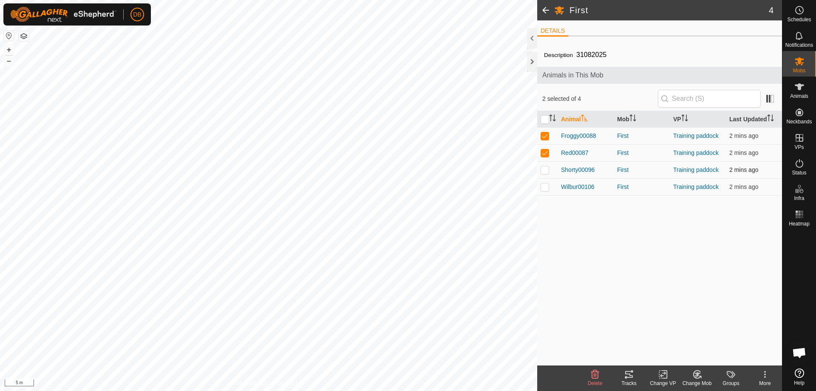
checkbox input "true"
click at [542, 187] on p-checkbox at bounding box center [545, 186] width 9 height 7
checkbox input "true"
click at [544, 170] on p-checkbox at bounding box center [545, 169] width 9 height 7
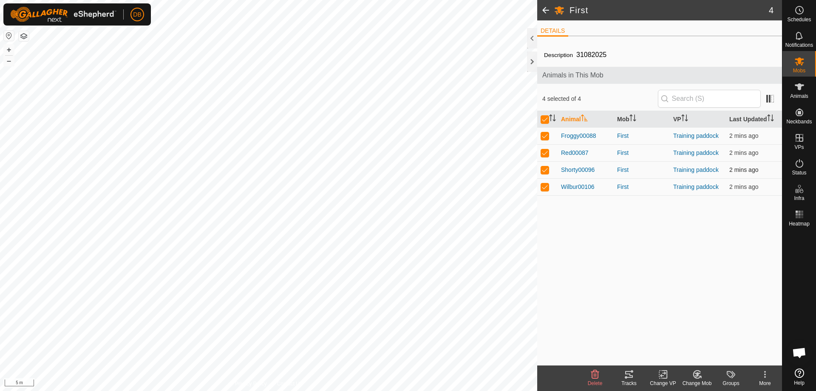
checkbox input "false"
click at [543, 153] on p-checkbox at bounding box center [545, 152] width 9 height 7
checkbox input "false"
click at [543, 135] on p-checkbox at bounding box center [545, 135] width 9 height 7
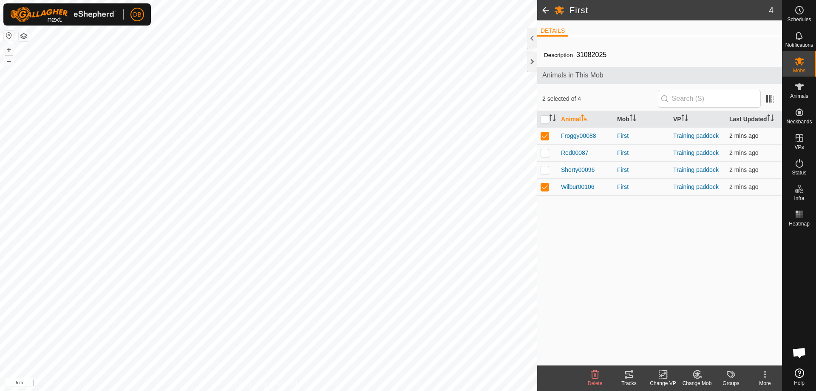
checkbox input "false"
click at [542, 172] on p-checkbox at bounding box center [545, 169] width 9 height 7
checkbox input "true"
click at [544, 186] on p-checkbox at bounding box center [545, 186] width 9 height 7
checkbox input "false"
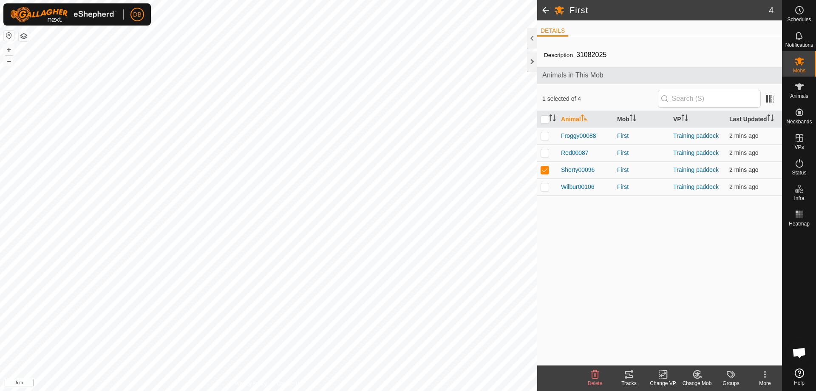
click at [544, 172] on p-checkbox at bounding box center [545, 169] width 9 height 7
checkbox input "false"
